Goal: Task Accomplishment & Management: Use online tool/utility

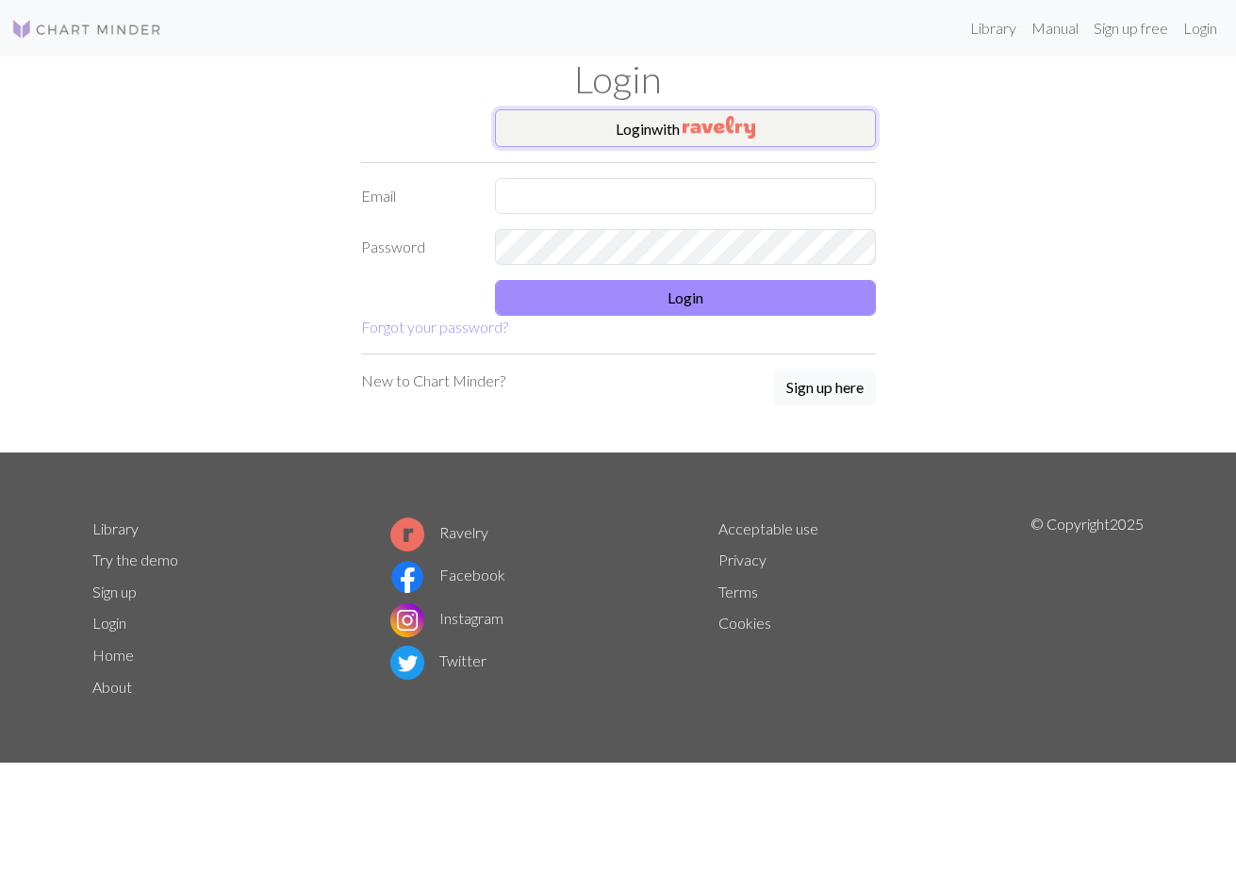
click at [724, 136] on img "button" at bounding box center [719, 127] width 73 height 23
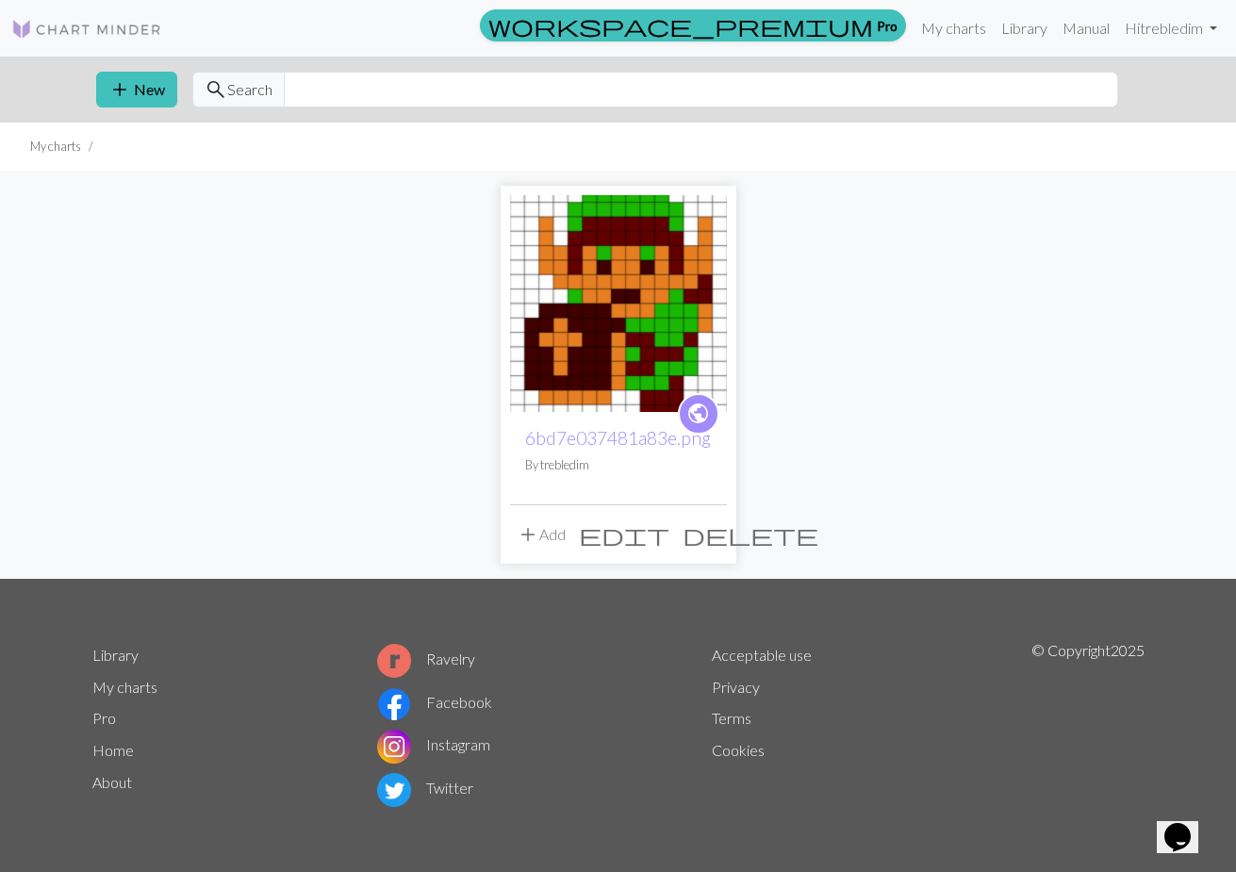
click at [670, 537] on span "edit" at bounding box center [624, 534] width 91 height 26
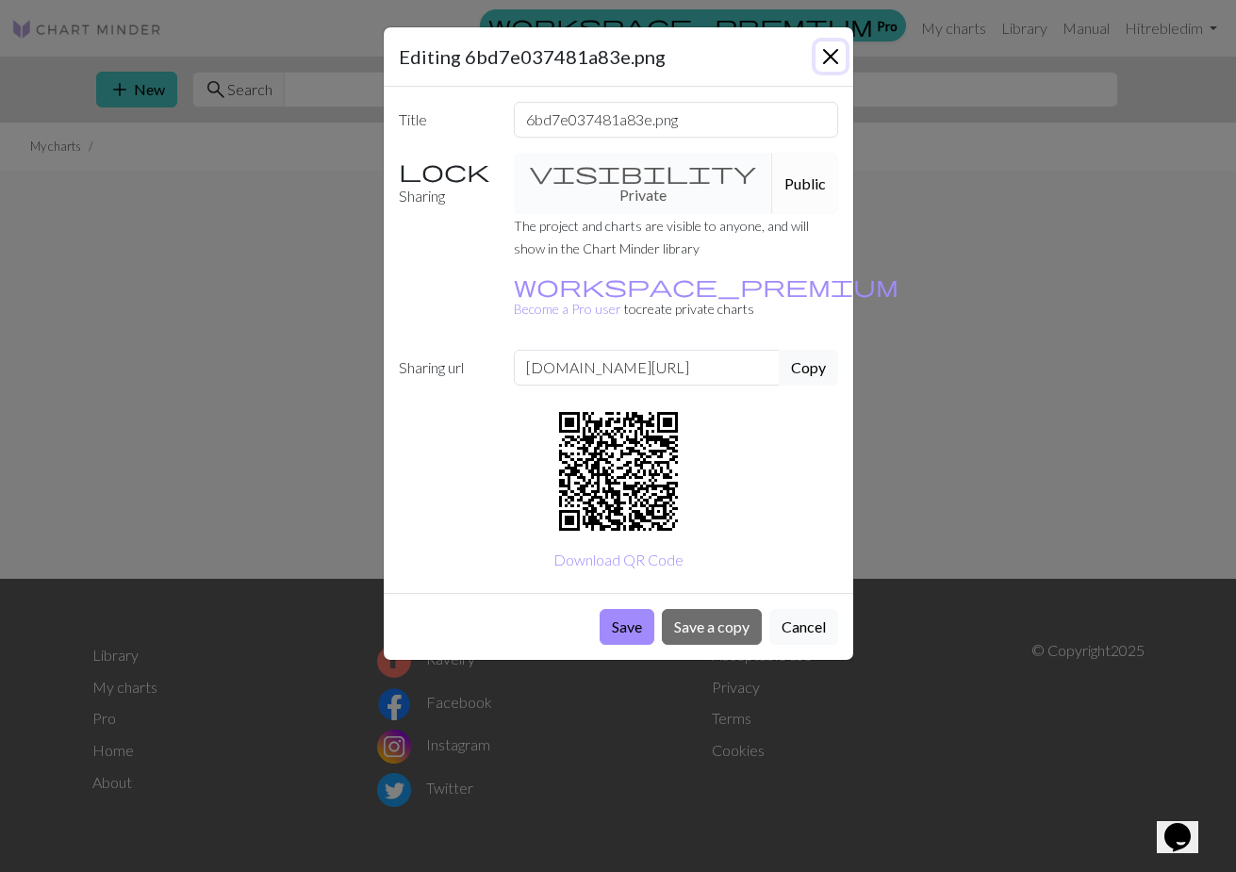
click at [827, 57] on button "Close" at bounding box center [831, 56] width 30 height 30
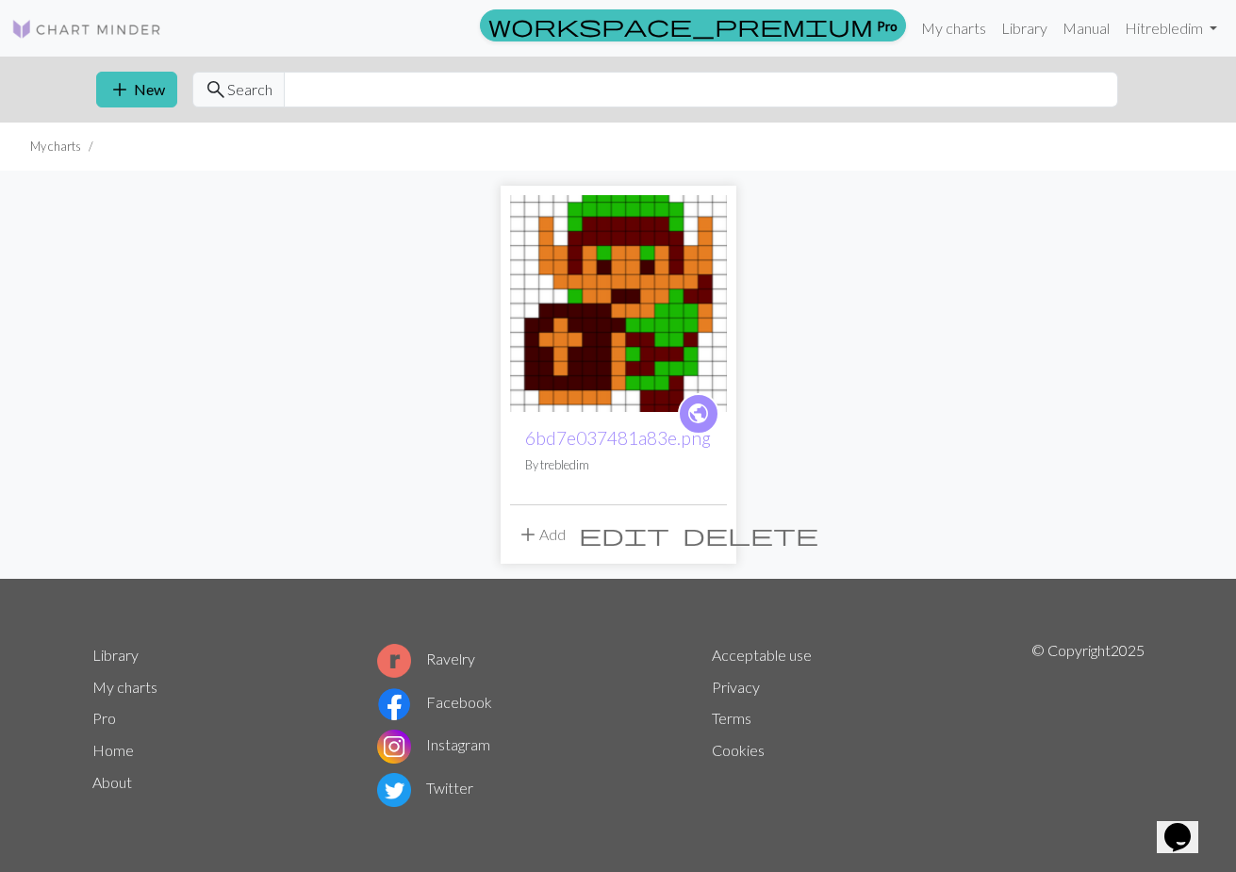
click at [675, 326] on img at bounding box center [618, 303] width 217 height 217
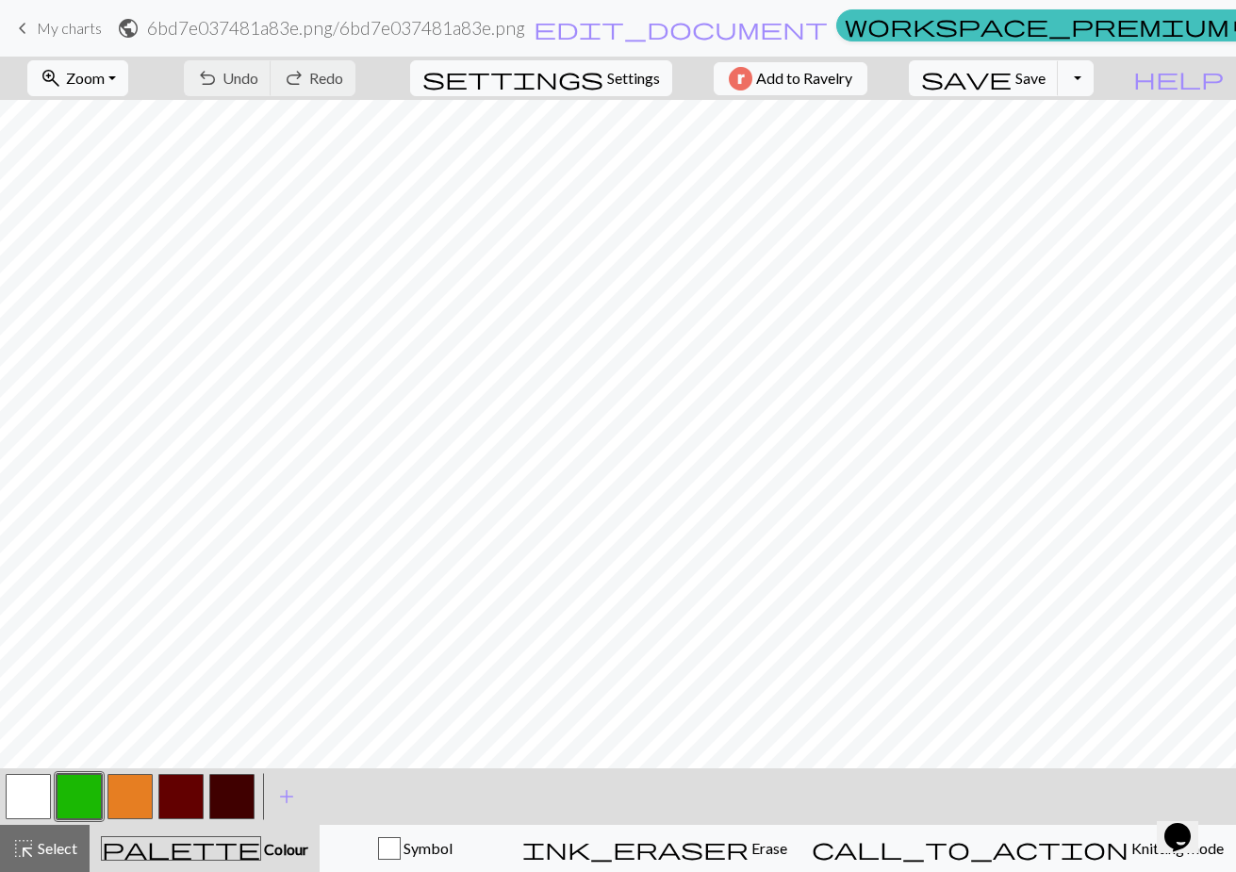
click at [37, 817] on button "button" at bounding box center [28, 796] width 45 height 45
click at [35, 799] on button "button" at bounding box center [28, 796] width 45 height 45
click at [35, 799] on div "Edit colour Name MC Use advanced picker workspace_premium Become a Pro user to …" at bounding box center [618, 436] width 1236 height 872
click at [283, 841] on div "palette Colour Colour" at bounding box center [204, 848] width 207 height 25
click at [261, 853] on span "Colour" at bounding box center [284, 849] width 47 height 18
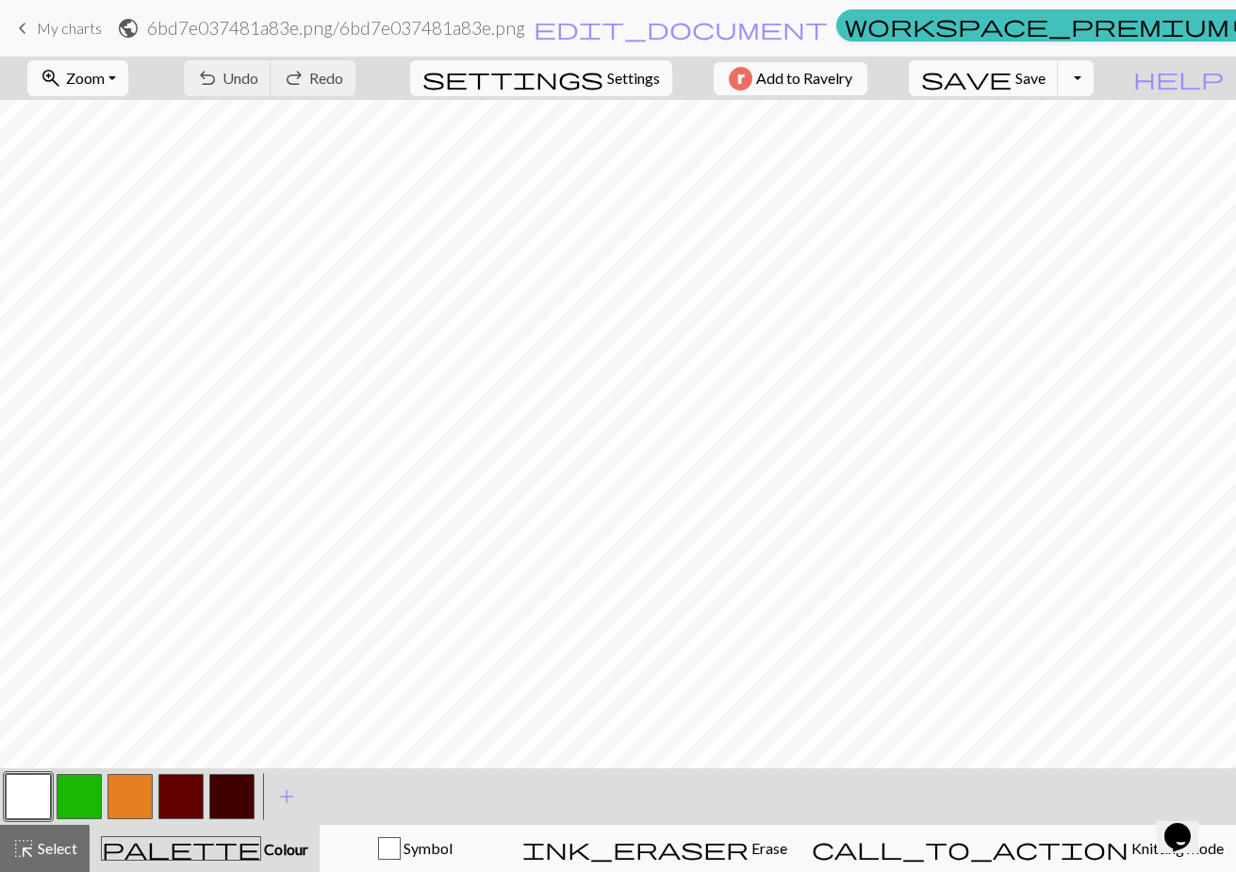
click at [52, 785] on div at bounding box center [28, 796] width 51 height 51
click at [44, 799] on button "button" at bounding box center [28, 796] width 45 height 45
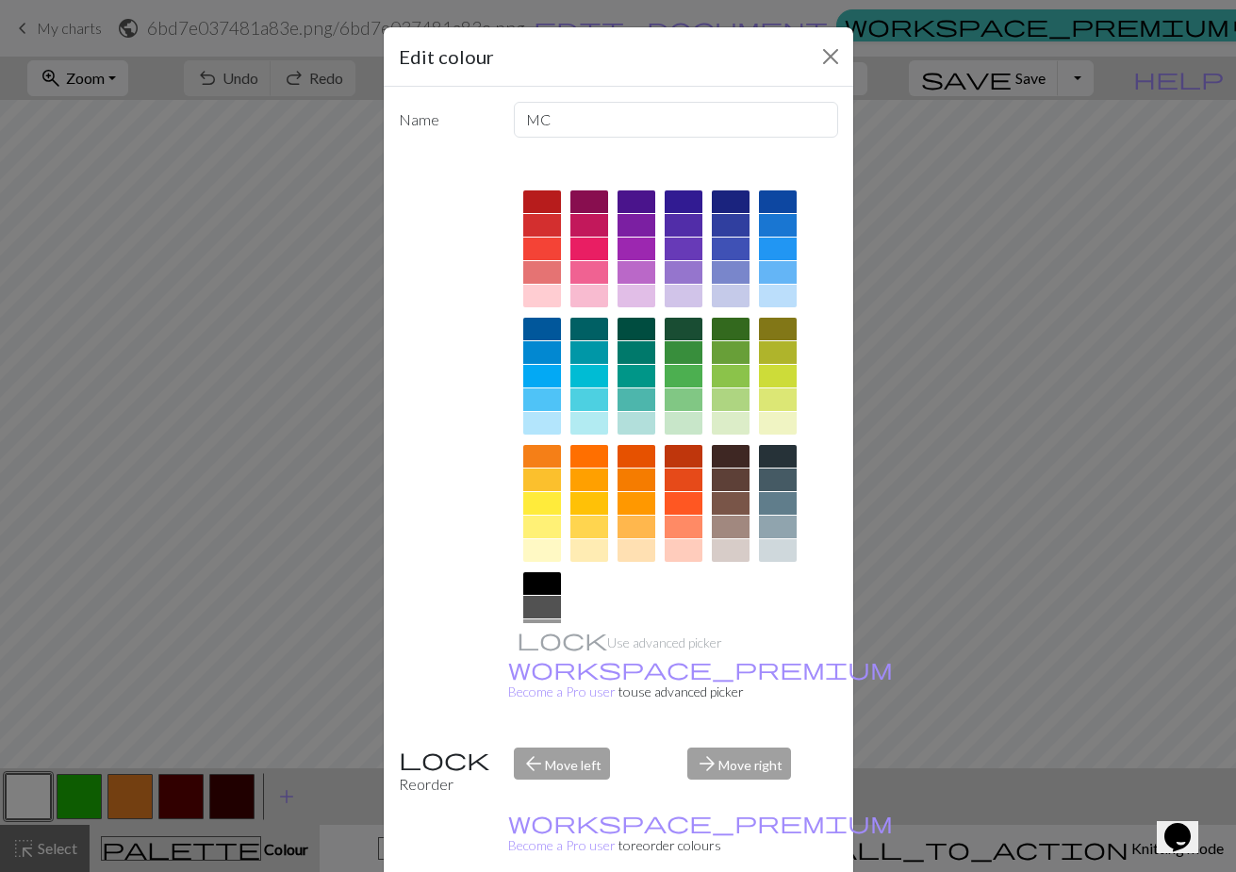
click at [689, 334] on div at bounding box center [684, 329] width 38 height 23
